Goal: Information Seeking & Learning: Learn about a topic

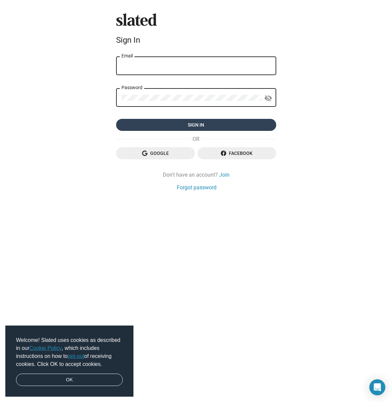
type input "[EMAIL_ADDRESS][DOMAIN_NAME]"
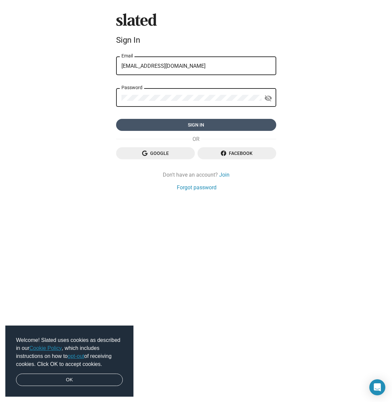
click at [199, 128] on span "Sign in" at bounding box center [197, 125] width 150 height 12
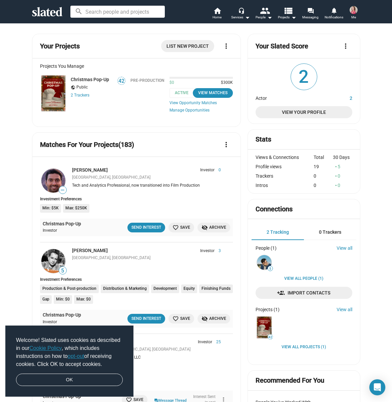
click at [355, 11] on img at bounding box center [354, 10] width 8 height 8
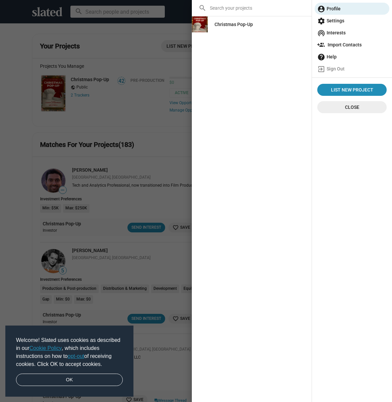
click at [238, 28] on div "Christmas Pop-Up" at bounding box center [234, 24] width 38 height 12
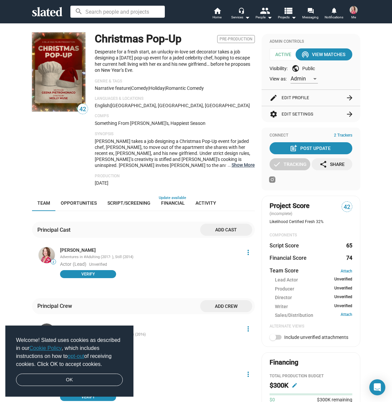
click at [243, 166] on button "… Show More" at bounding box center [243, 165] width 23 height 6
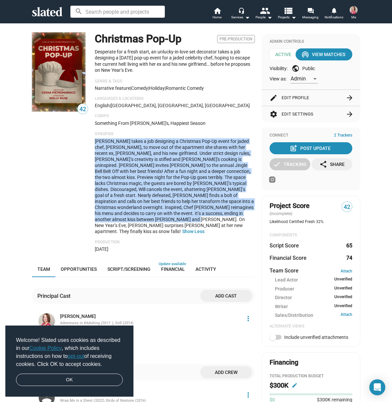
drag, startPoint x: 251, startPoint y: 213, endPoint x: 91, endPoint y: 143, distance: 174.8
click at [91, 143] on div "42 Christmas Pop-Up Pre-Production Desperate for a fresh start, an unlucky-in-l…" at bounding box center [143, 141] width 223 height 219
copy span "[PERSON_NAME] takes a job designing a Christmas Pop-Up event for jaded chef, [P…"
